Goal: Information Seeking & Learning: Learn about a topic

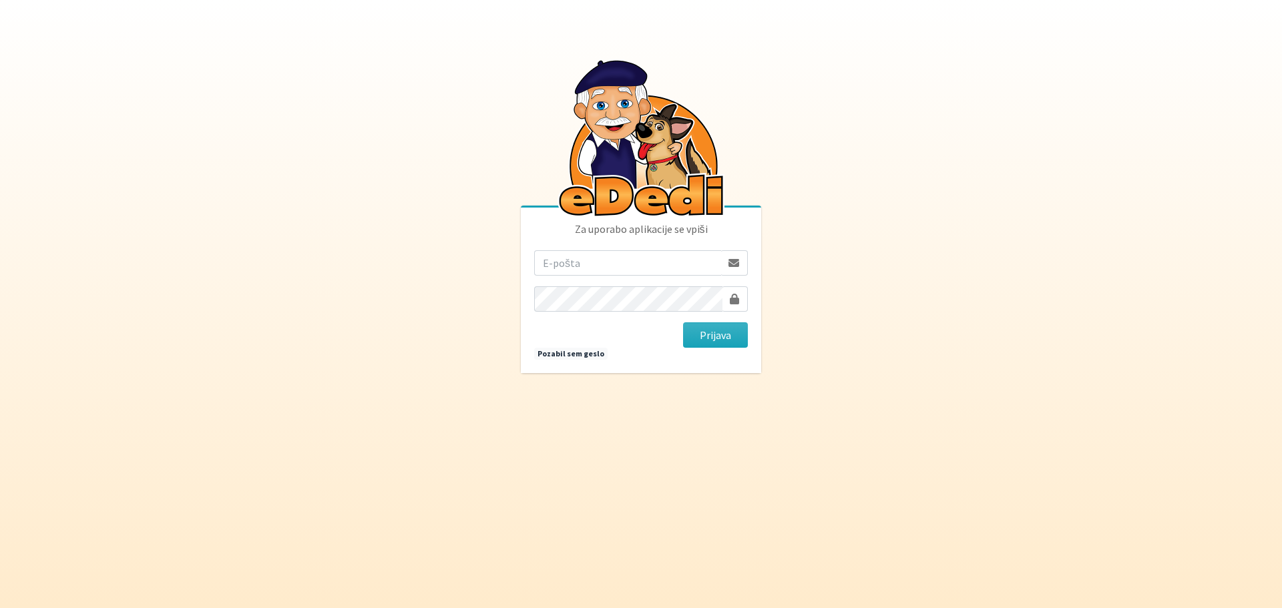
click at [571, 260] on input "email" at bounding box center [627, 262] width 187 height 25
click at [565, 259] on input "email" at bounding box center [627, 262] width 187 height 25
type input "rdecaraketa@t-2.si"
click at [714, 328] on button "Prijava" at bounding box center [715, 334] width 65 height 25
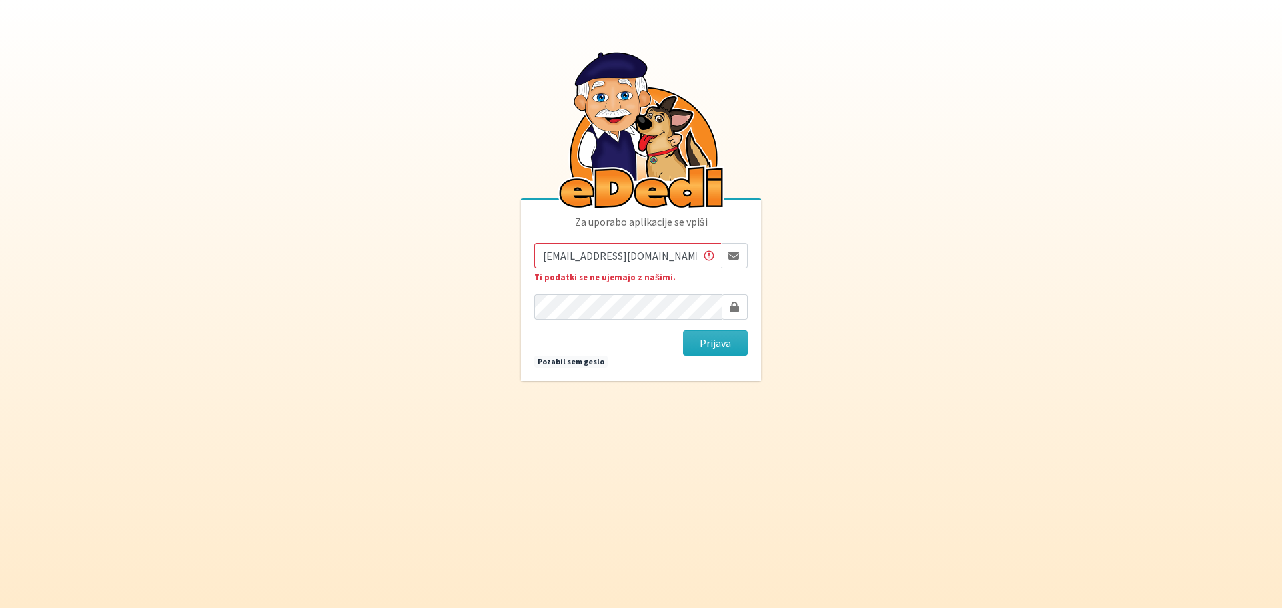
click at [533, 306] on div "Za uporabo aplikacije se vpiši [EMAIL_ADDRESS][DOMAIN_NAME] Ti podatki se ne uj…" at bounding box center [641, 290] width 240 height 181
click at [831, 326] on body "Za uporabo aplikacije se vpiši rdecaraketa@t-2.si Ti podatki se ne ujemajo z na…" at bounding box center [641, 304] width 1282 height 608
click at [790, 335] on body "Za uporabo aplikacije se vpiši rdecaraketa@t-2.si Ti podatki se ne ujemajo z na…" at bounding box center [641, 304] width 1282 height 608
click at [742, 342] on button "Prijava" at bounding box center [715, 342] width 65 height 25
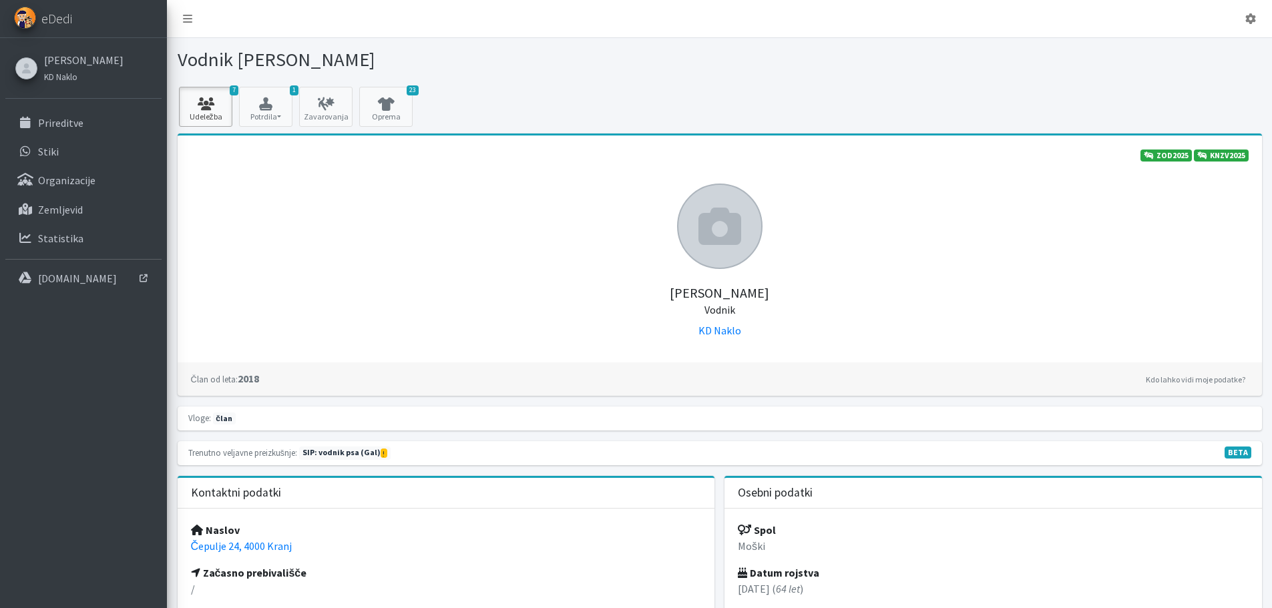
click at [209, 105] on icon at bounding box center [205, 103] width 45 height 13
click at [77, 130] on link "Prireditve" at bounding box center [83, 122] width 156 height 27
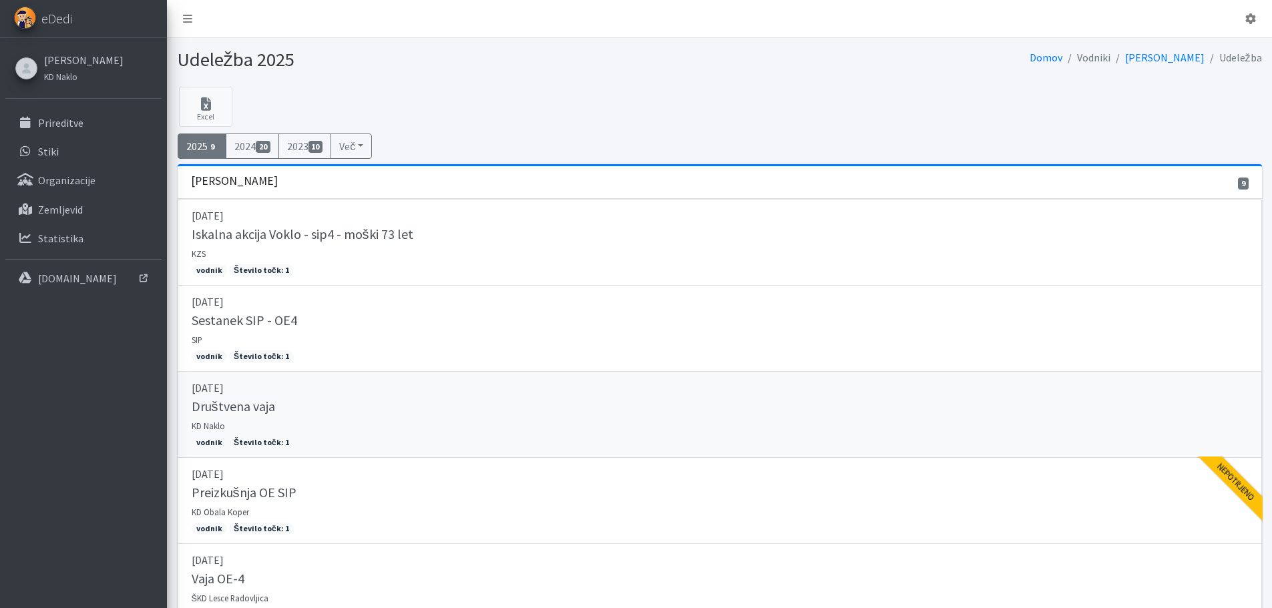
scroll to position [200, 0]
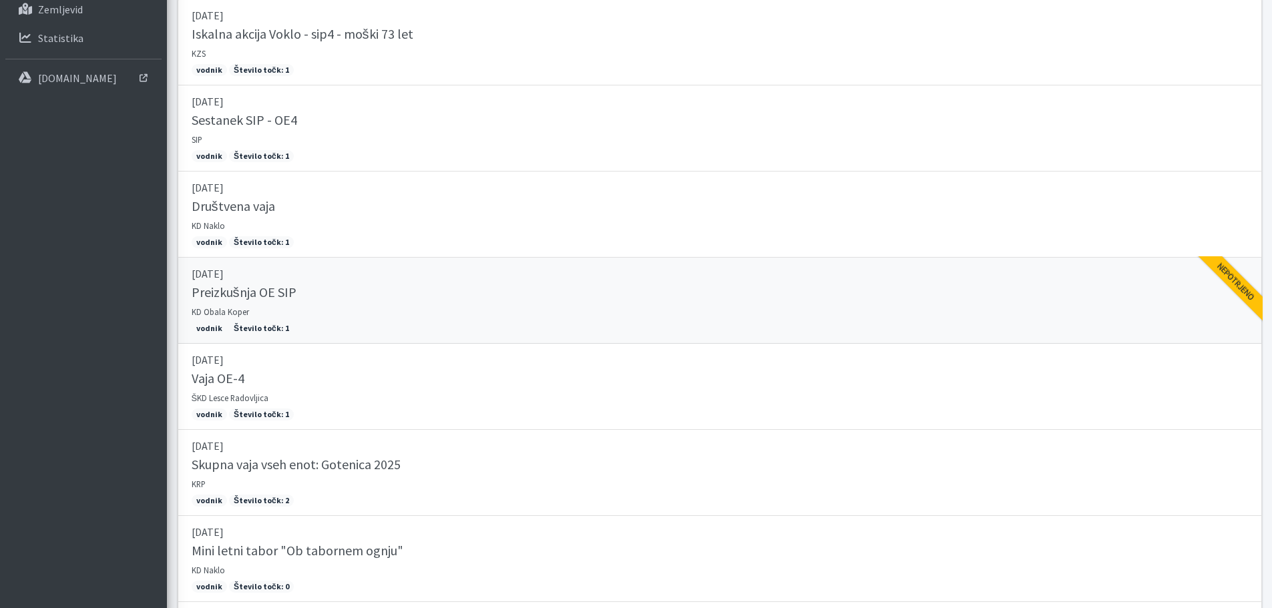
click at [261, 306] on link "12.04.2025 Preizkušnja OE SIP KD Obala Koper vodnik Število točk: 1 Nepotrjeno" at bounding box center [720, 301] width 1084 height 86
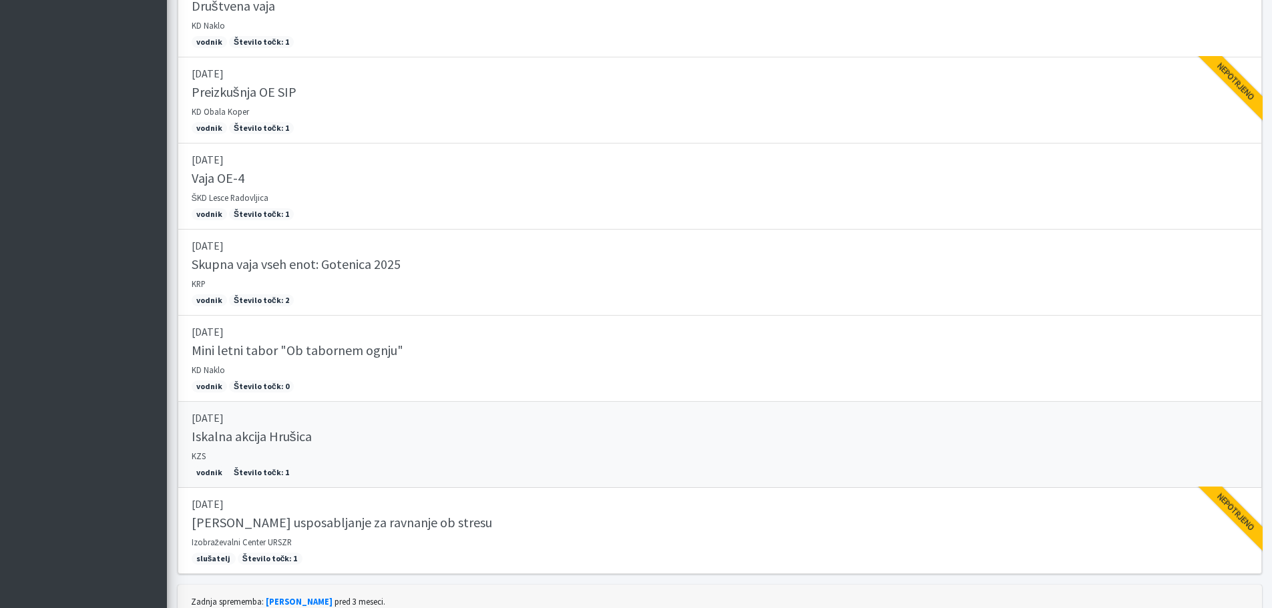
scroll to position [458, 0]
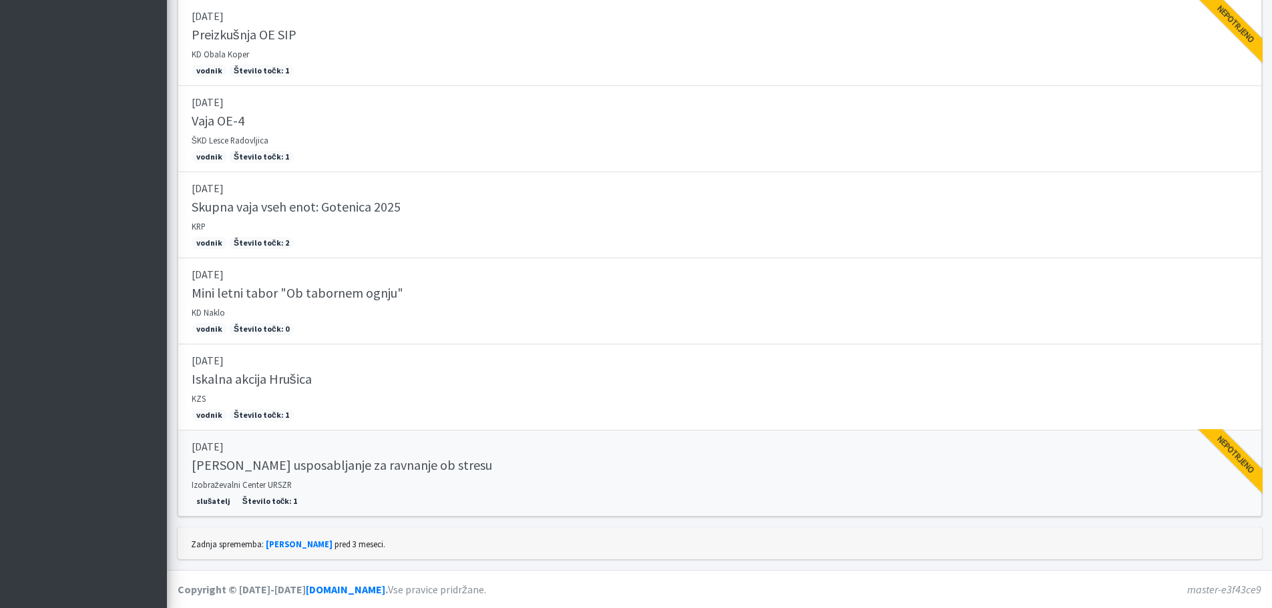
click at [296, 465] on h5 "[PERSON_NAME] usposabljanje za ravnanje ob stresu" at bounding box center [342, 465] width 300 height 16
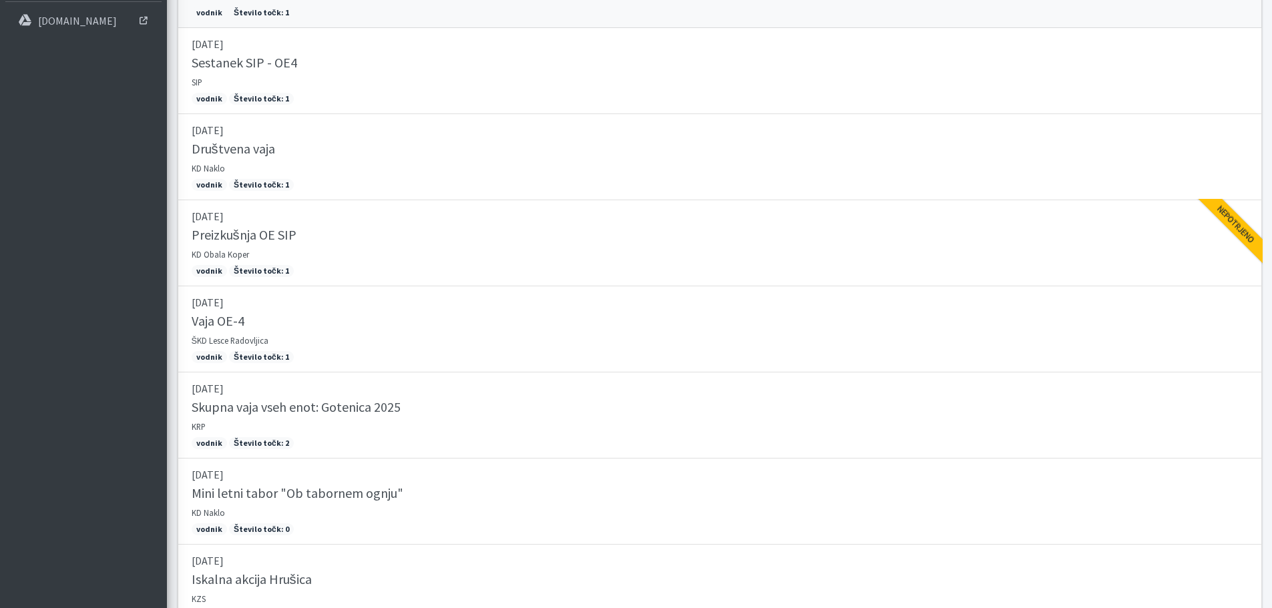
scroll to position [0, 0]
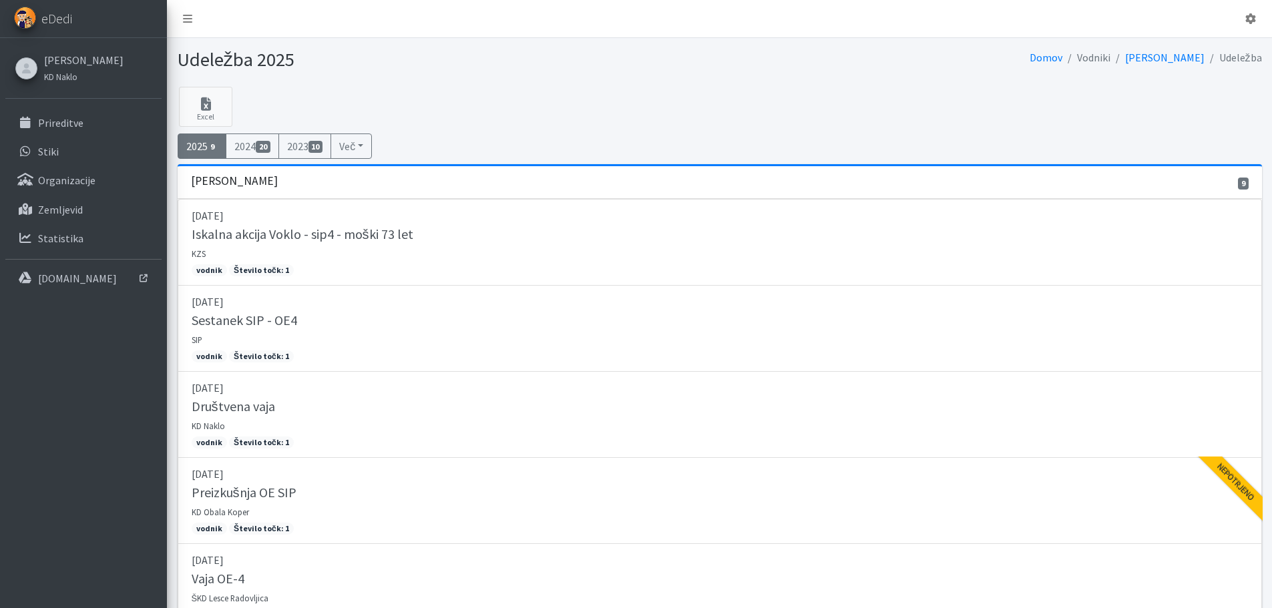
click at [210, 150] on span "9" at bounding box center [213, 147] width 11 height 12
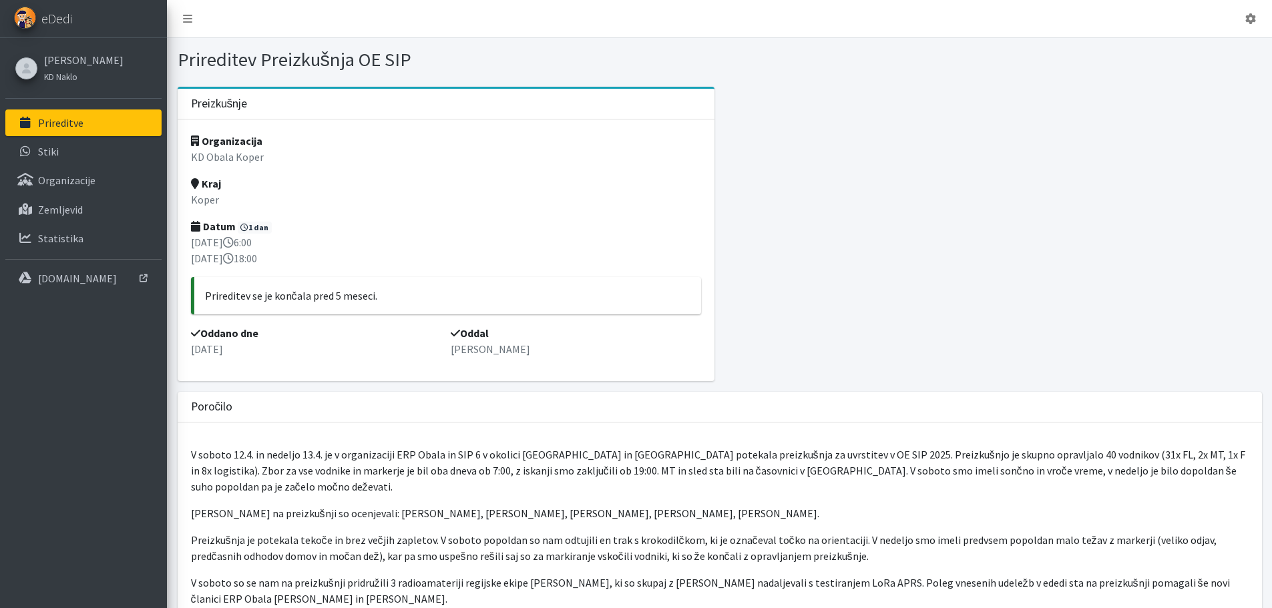
scroll to position [134, 0]
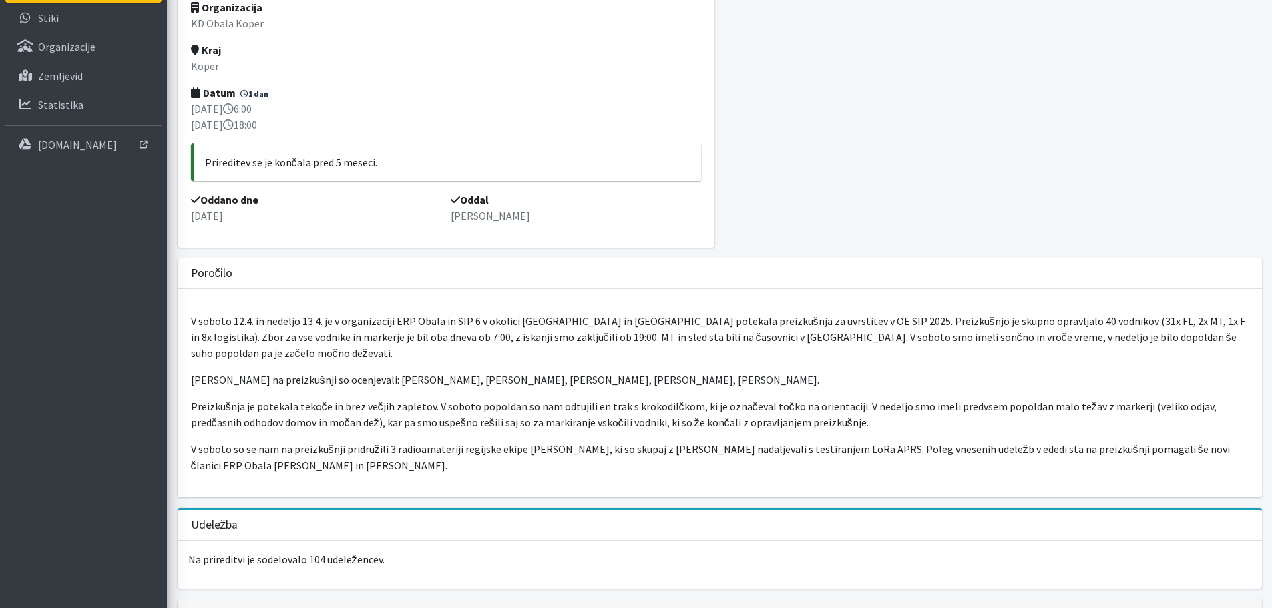
click at [316, 399] on p "Preizkušnja je potekala tekoče in brez večjih zapletov. V soboto popoldan so na…" at bounding box center [719, 415] width 1057 height 32
drag, startPoint x: 450, startPoint y: 390, endPoint x: 561, endPoint y: 384, distance: 111.7
click at [559, 399] on p "Preizkušnja je potekala tekoče in brez večjih zapletov. V soboto popoldan so na…" at bounding box center [719, 415] width 1057 height 32
drag, startPoint x: 575, startPoint y: 386, endPoint x: 583, endPoint y: 384, distance: 8.3
click at [575, 399] on p "Preizkušnja je potekala tekoče in brez večjih zapletov. V soboto popoldan so na…" at bounding box center [719, 415] width 1057 height 32
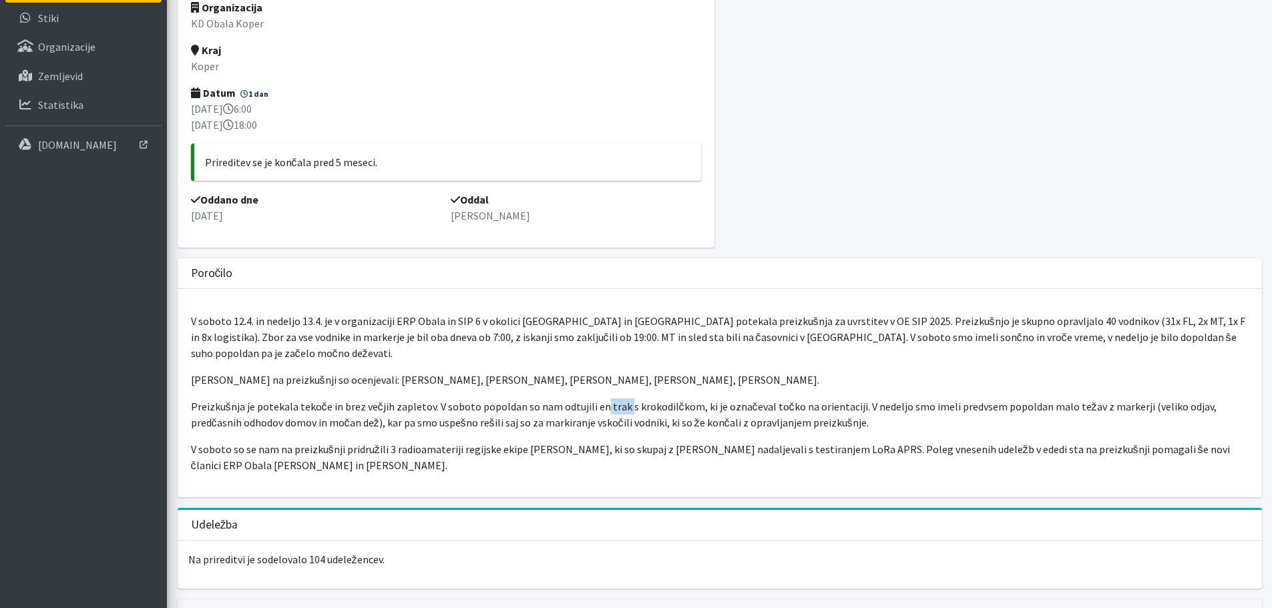
drag, startPoint x: 595, startPoint y: 385, endPoint x: 618, endPoint y: 377, distance: 23.9
click at [618, 377] on div "V soboto 12.4. in nedeljo 13.4. je v organizaciji ERP Obala in SIP 6 v okolici …" at bounding box center [720, 393] width 1084 height 208
drag, startPoint x: 633, startPoint y: 387, endPoint x: 658, endPoint y: 381, distance: 26.1
click at [658, 381] on div "V soboto 12.4. in nedeljo 13.4. je v organizaciji ERP Obala in SIP 6 v okolici …" at bounding box center [720, 393] width 1084 height 208
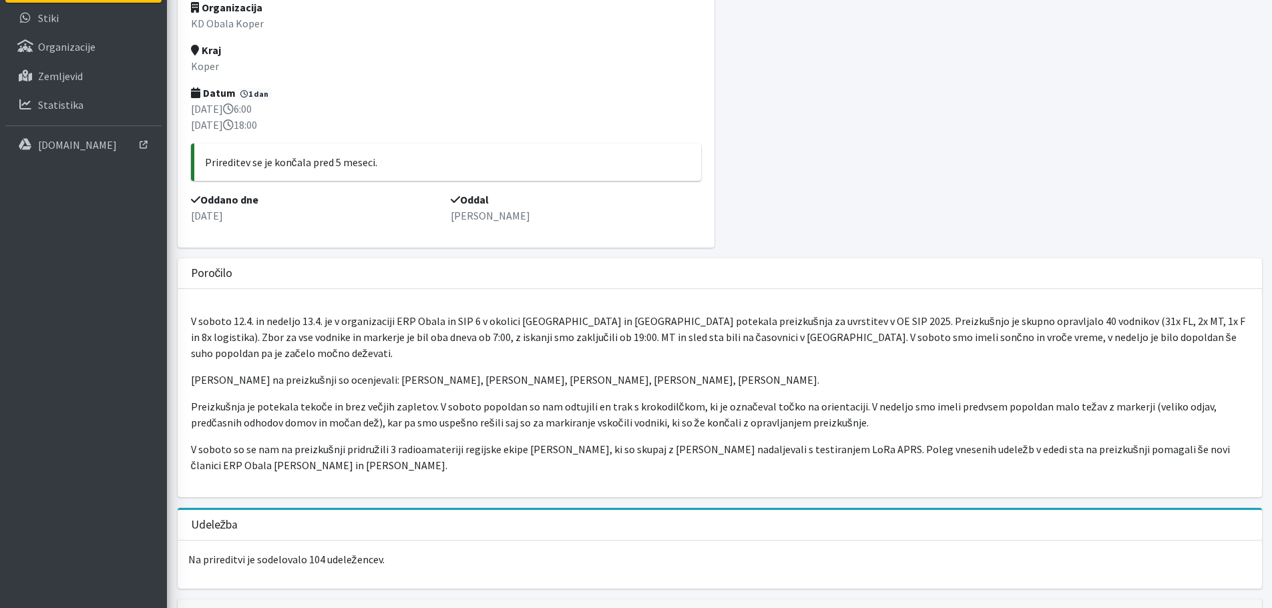
click at [668, 399] on p "Preizkušnja je potekala tekoče in brez večjih zapletov. V soboto popoldan so na…" at bounding box center [719, 415] width 1057 height 32
drag, startPoint x: 708, startPoint y: 383, endPoint x: 761, endPoint y: 385, distance: 52.8
click at [758, 399] on p "Preizkušnja je potekala tekoče in brez večjih zapletov. V soboto popoldan so na…" at bounding box center [719, 415] width 1057 height 32
click at [786, 399] on p "Preizkušnja je potekala tekoče in brez večjih zapletov. V soboto popoldan so na…" at bounding box center [719, 415] width 1057 height 32
drag, startPoint x: 873, startPoint y: 393, endPoint x: 945, endPoint y: 401, distance: 73.2
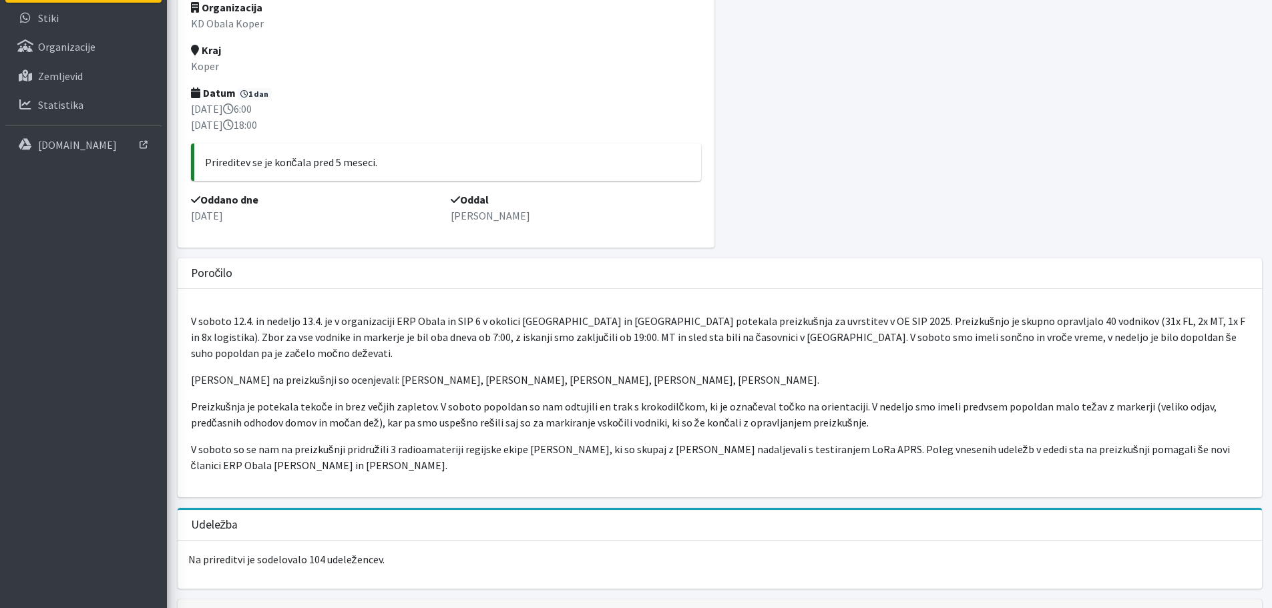
click at [945, 401] on p "Preizkušnja je potekala tekoče in brez večjih zapletov. V soboto popoldan so na…" at bounding box center [719, 415] width 1057 height 32
click at [955, 403] on p "Preizkušnja je potekala tekoče in brez večjih zapletov. V soboto popoldan so na…" at bounding box center [719, 415] width 1057 height 32
click at [1023, 399] on p "Preizkušnja je potekala tekoče in brez večjih zapletov. V soboto popoldan so na…" at bounding box center [719, 415] width 1057 height 32
drag, startPoint x: 1000, startPoint y: 393, endPoint x: 1033, endPoint y: 395, distance: 33.4
click at [1031, 399] on p "Preizkušnja je potekala tekoče in brez večjih zapletov. V soboto popoldan so na…" at bounding box center [719, 415] width 1057 height 32
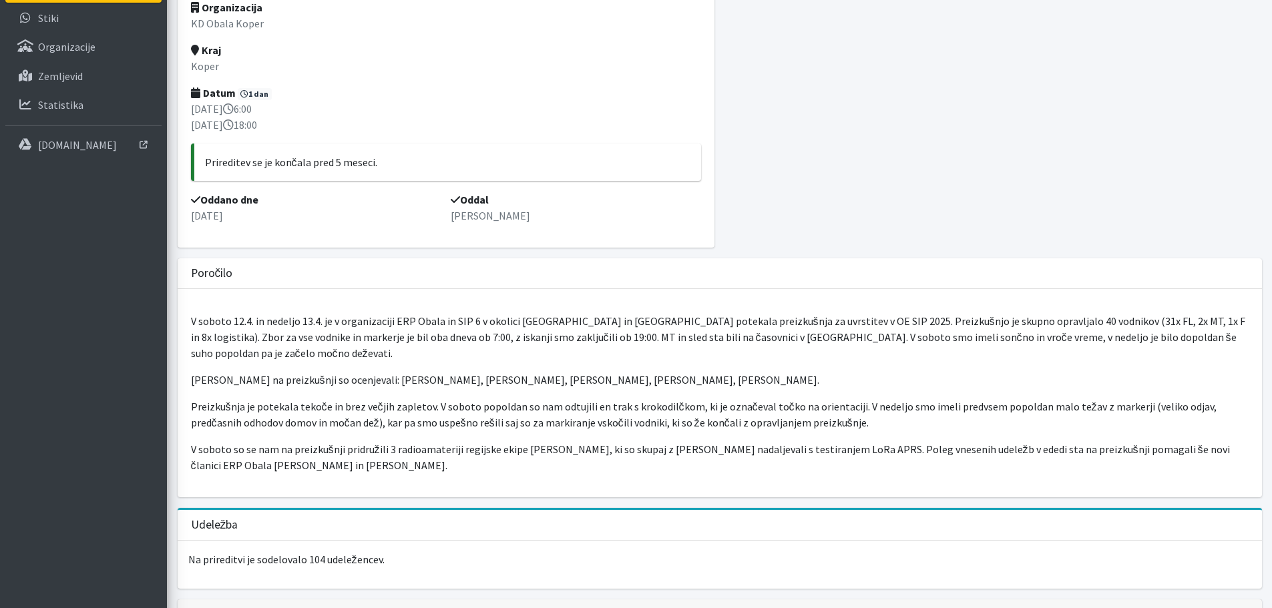
click at [1035, 399] on p "Preizkušnja je potekala tekoče in brez večjih zapletov. V soboto popoldan so na…" at bounding box center [719, 415] width 1057 height 32
drag, startPoint x: 246, startPoint y: 405, endPoint x: 316, endPoint y: 401, distance: 70.2
click at [312, 401] on p "Preizkušnja je potekala tekoče in brez večjih zapletov. V soboto popoldan so na…" at bounding box center [719, 415] width 1057 height 32
click at [345, 405] on p "Preizkušnja je potekala tekoče in brez večjih zapletov. V soboto popoldan so na…" at bounding box center [719, 415] width 1057 height 32
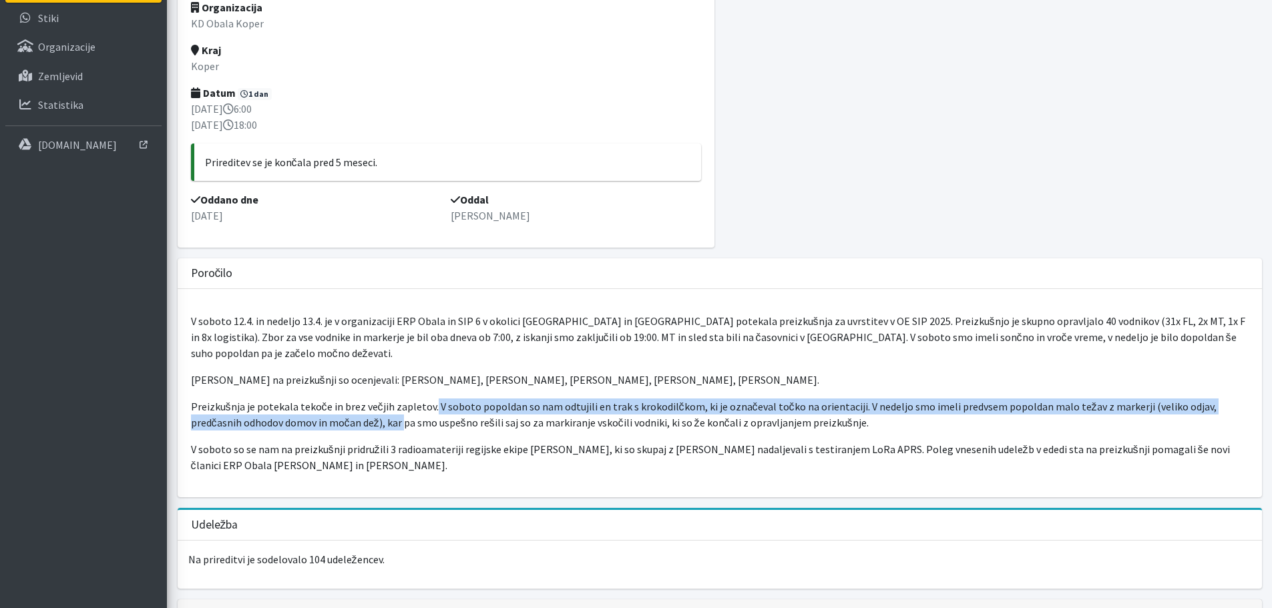
drag, startPoint x: 350, startPoint y: 411, endPoint x: 443, endPoint y: 399, distance: 93.7
click at [433, 399] on p "Preizkušnja je potekala tekoče in brez večjih zapletov. V soboto popoldan so na…" at bounding box center [719, 415] width 1057 height 32
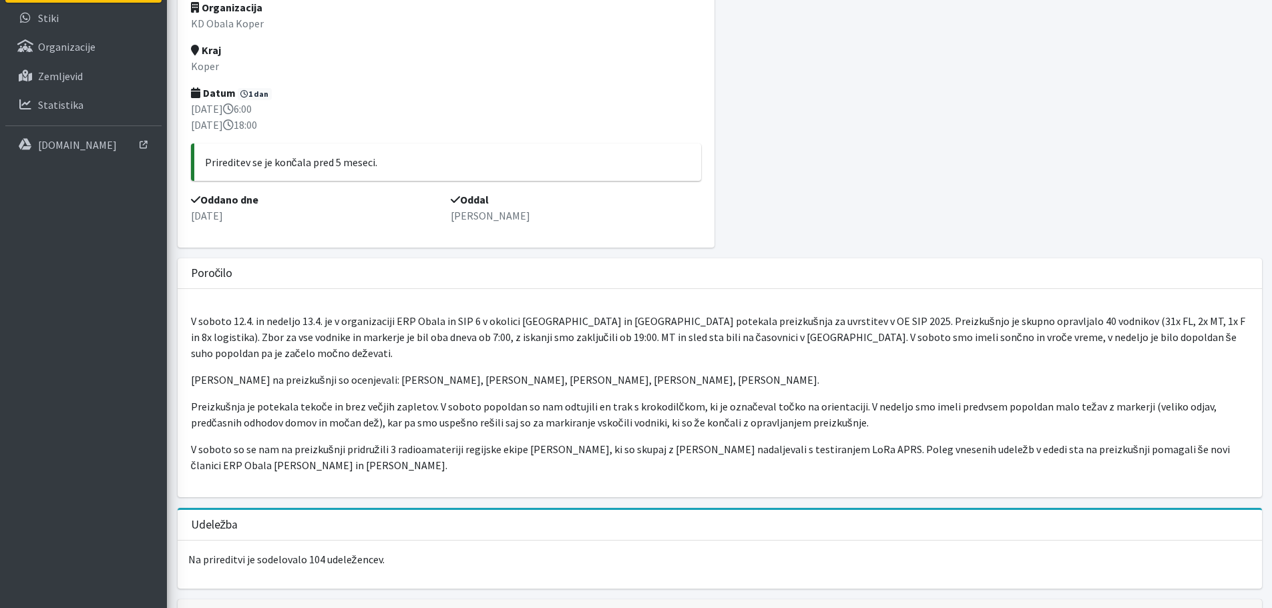
click at [452, 401] on p "Preizkušnja je potekala tekoče in brez večjih zapletov. V soboto popoldan so na…" at bounding box center [719, 415] width 1057 height 32
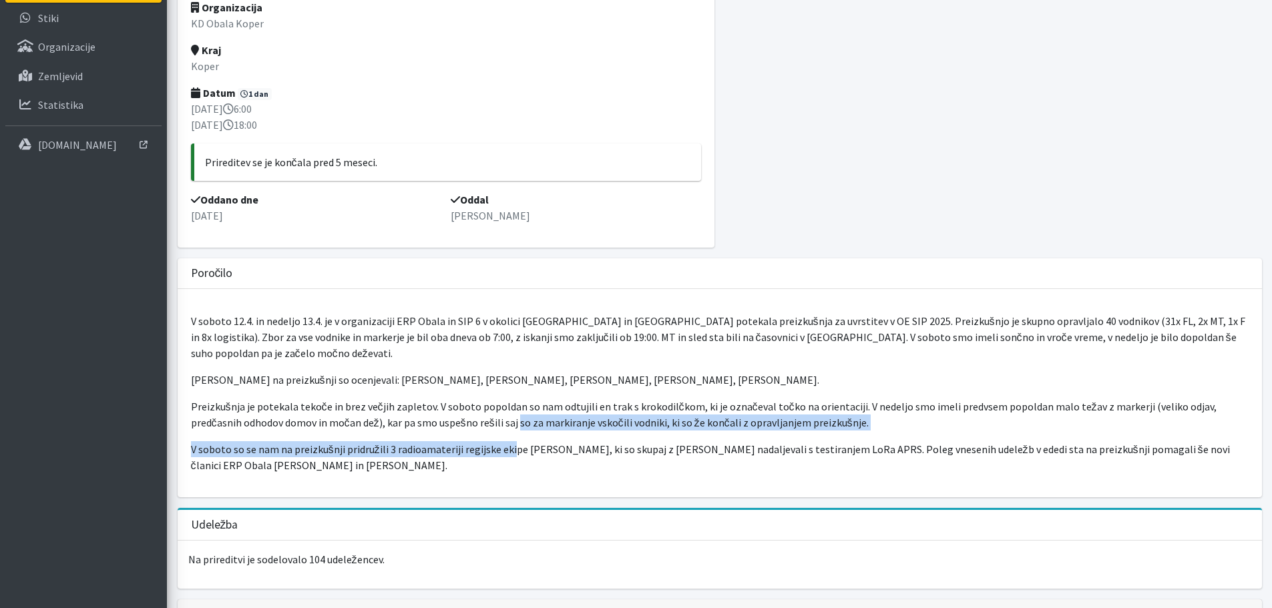
drag, startPoint x: 461, startPoint y: 412, endPoint x: 513, endPoint y: 419, distance: 51.8
click at [509, 418] on div "V soboto 12.4. in nedeljo 13.4. je v organizaciji ERP Obala in SIP 6 v okolici …" at bounding box center [720, 393] width 1084 height 208
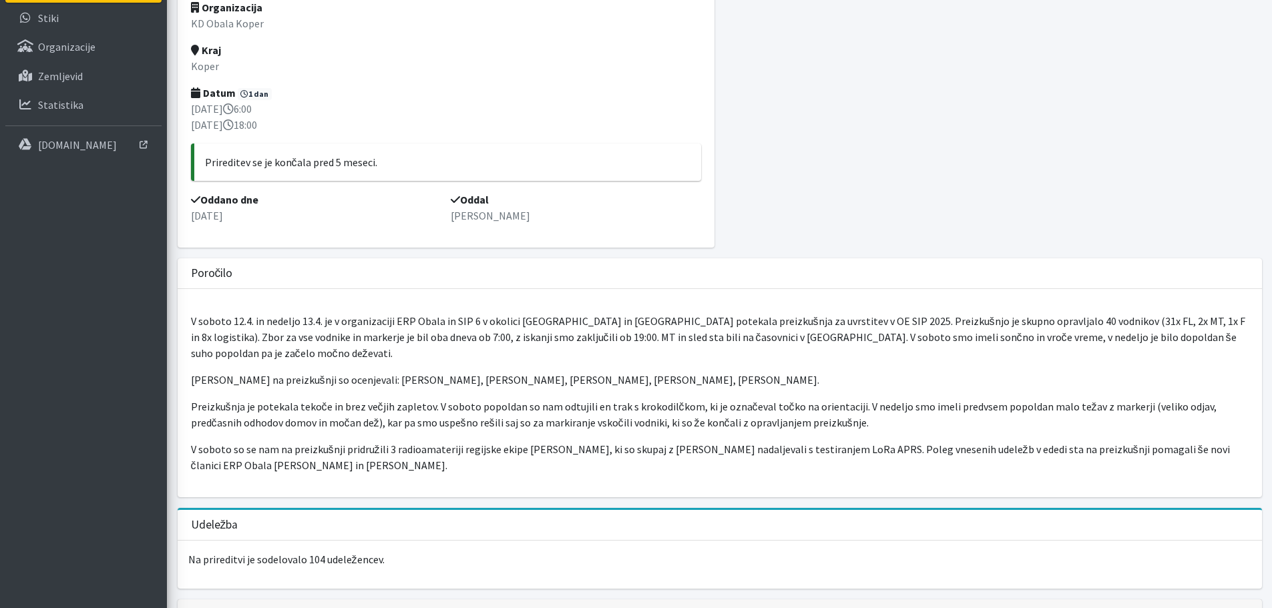
click at [525, 419] on div "V soboto 12.4. in nedeljo 13.4. je v organizaciji ERP Obala in SIP 6 v okolici …" at bounding box center [720, 393] width 1084 height 208
drag, startPoint x: 630, startPoint y: 405, endPoint x: 679, endPoint y: 405, distance: 49.4
click at [679, 405] on p "Preizkušnja je potekala tekoče in brez večjih zapletov. V soboto popoldan so na…" at bounding box center [719, 415] width 1057 height 32
drag, startPoint x: 310, startPoint y: 428, endPoint x: 384, endPoint y: 423, distance: 73.6
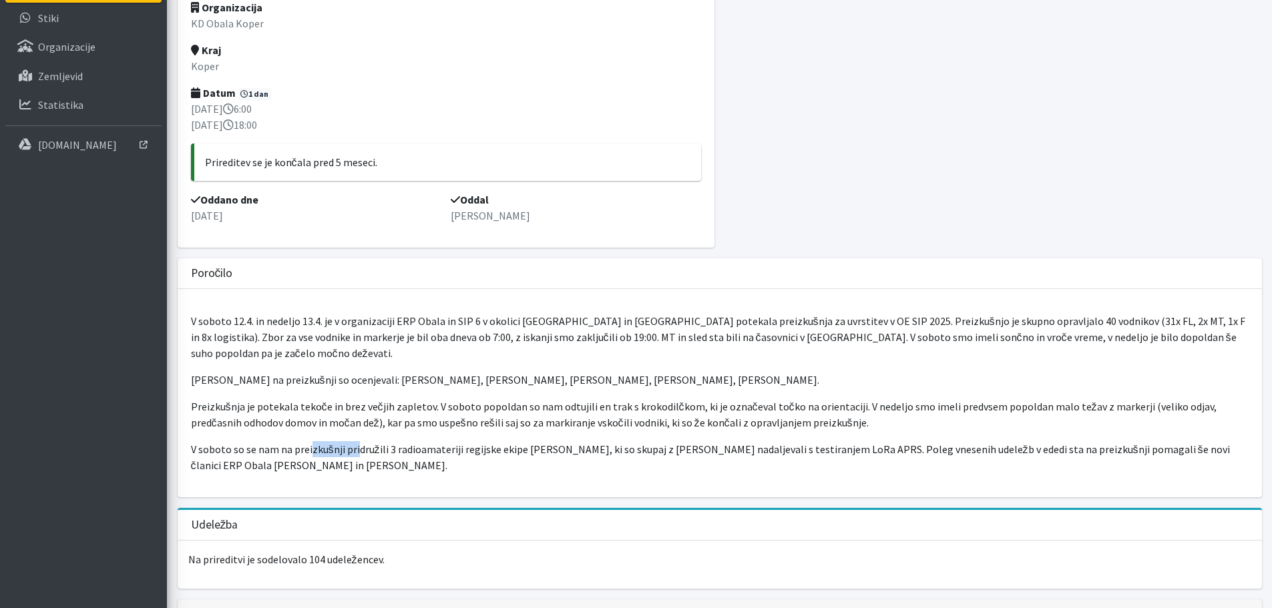
click at [355, 421] on div "V soboto 12.4. in nedeljo 13.4. je v organizaciji ERP Obala in SIP 6 v okolici …" at bounding box center [720, 393] width 1084 height 208
click at [398, 419] on div "V soboto 12.4. in nedeljo 13.4. je v organizaciji ERP Obala in SIP 6 v okolici …" at bounding box center [720, 393] width 1084 height 208
drag, startPoint x: 393, startPoint y: 433, endPoint x: 455, endPoint y: 421, distance: 63.1
click at [455, 421] on div "V soboto 12.4. in nedeljo 13.4. je v organizaciji ERP Obala in SIP 6 v okolici …" at bounding box center [720, 393] width 1084 height 208
click at [491, 441] on p "V soboto so se nam na preizkušnji pridružili 3 radioamateriji regijske ekipe Ar…" at bounding box center [719, 457] width 1057 height 32
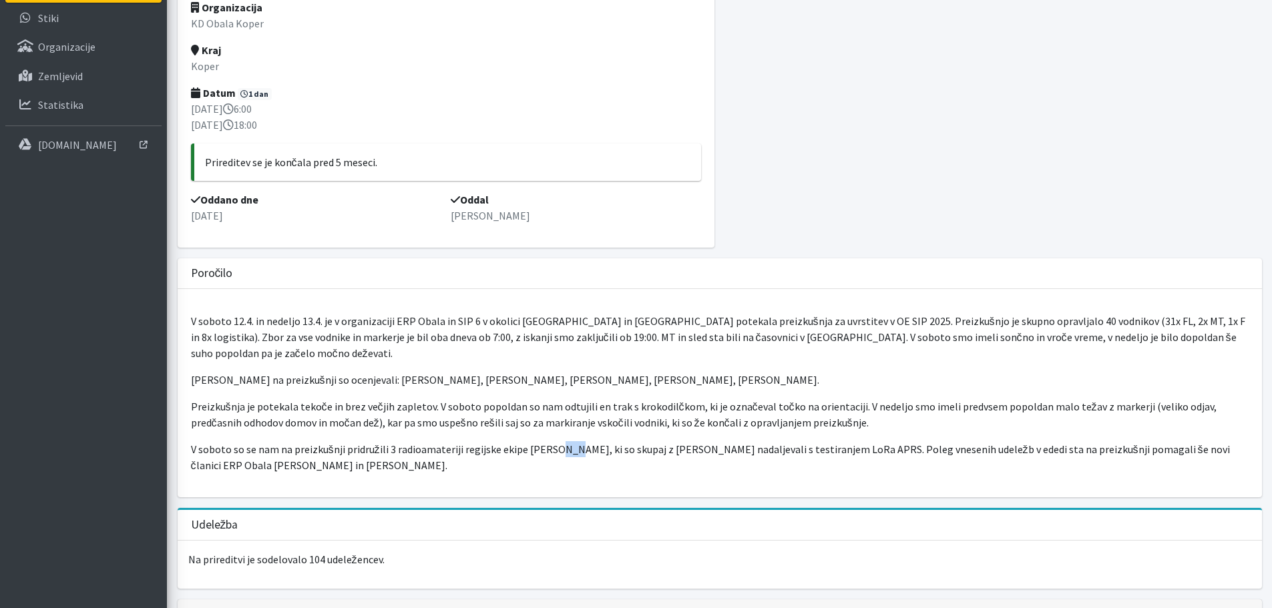
drag, startPoint x: 545, startPoint y: 437, endPoint x: 555, endPoint y: 435, distance: 10.8
click at [555, 441] on p "V soboto so se nam na preizkušnji pridružili 3 radioamateriji regijske ekipe Ar…" at bounding box center [719, 457] width 1057 height 32
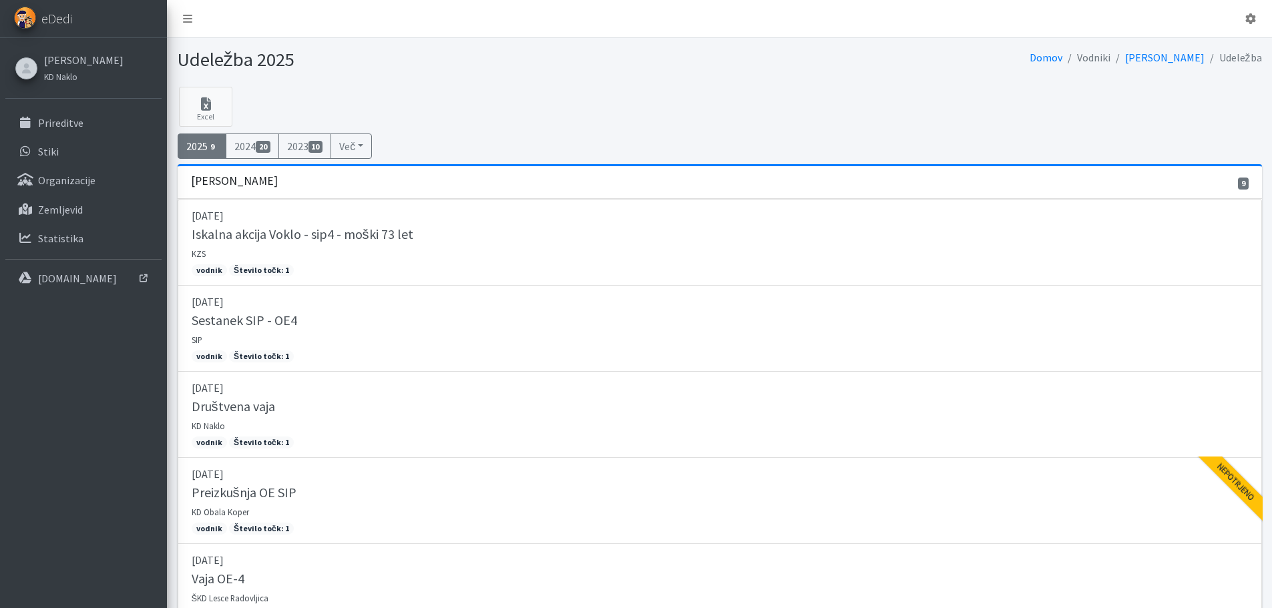
click at [206, 145] on link "2025 9" at bounding box center [202, 146] width 49 height 25
click at [222, 146] on link "2025 9" at bounding box center [202, 146] width 49 height 25
click at [203, 148] on link "2025 9" at bounding box center [202, 146] width 49 height 25
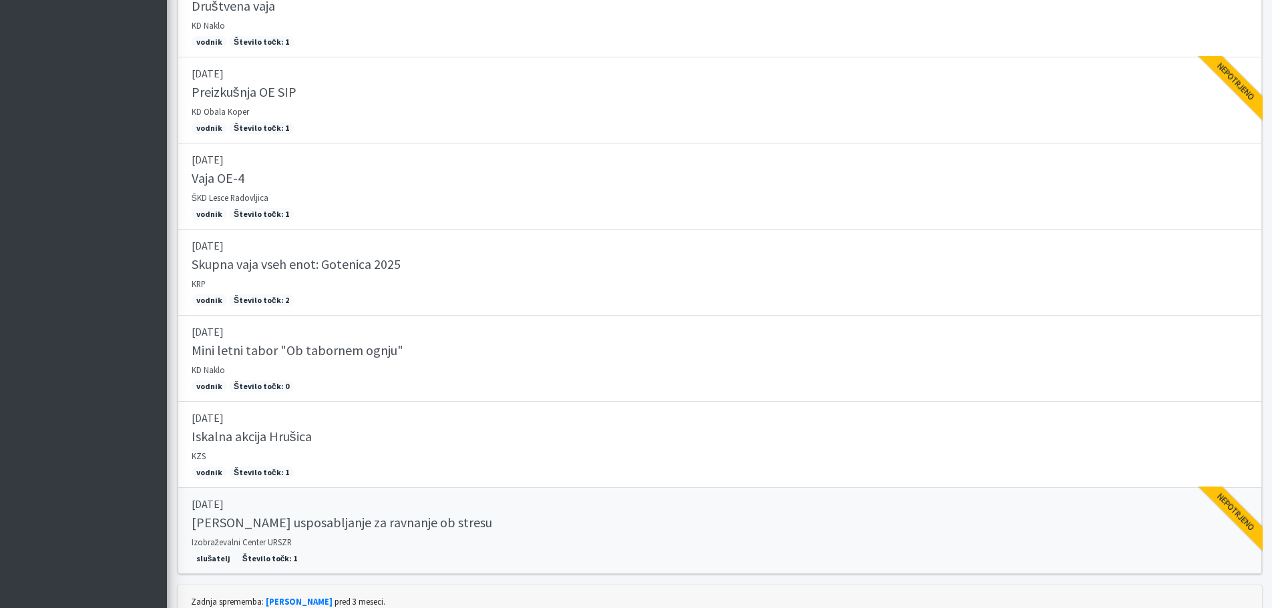
scroll to position [458, 0]
